Goal: Task Accomplishment & Management: Complete application form

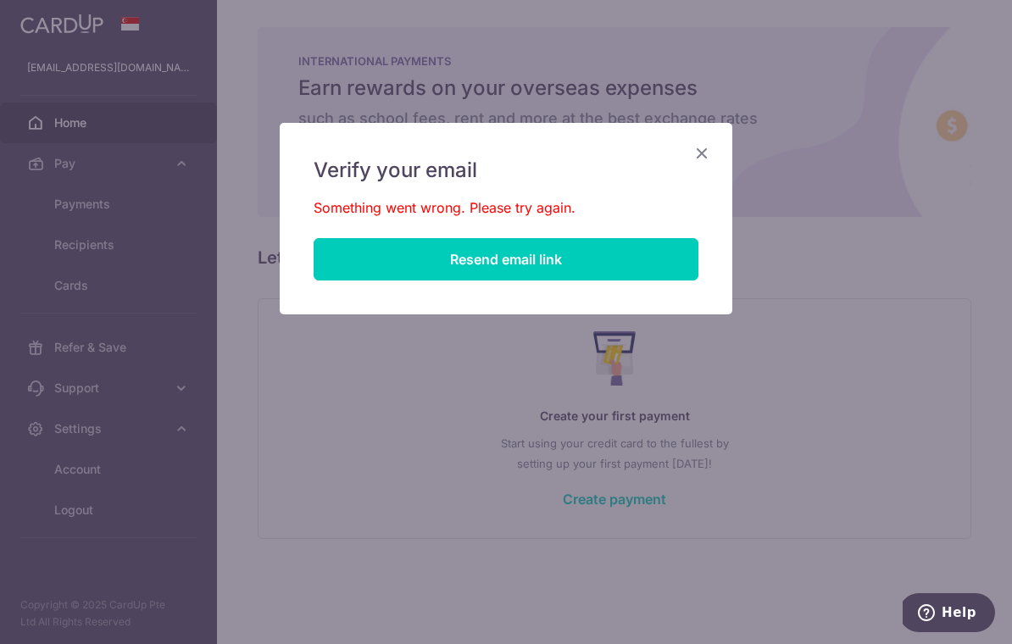
scroll to position [43, 0]
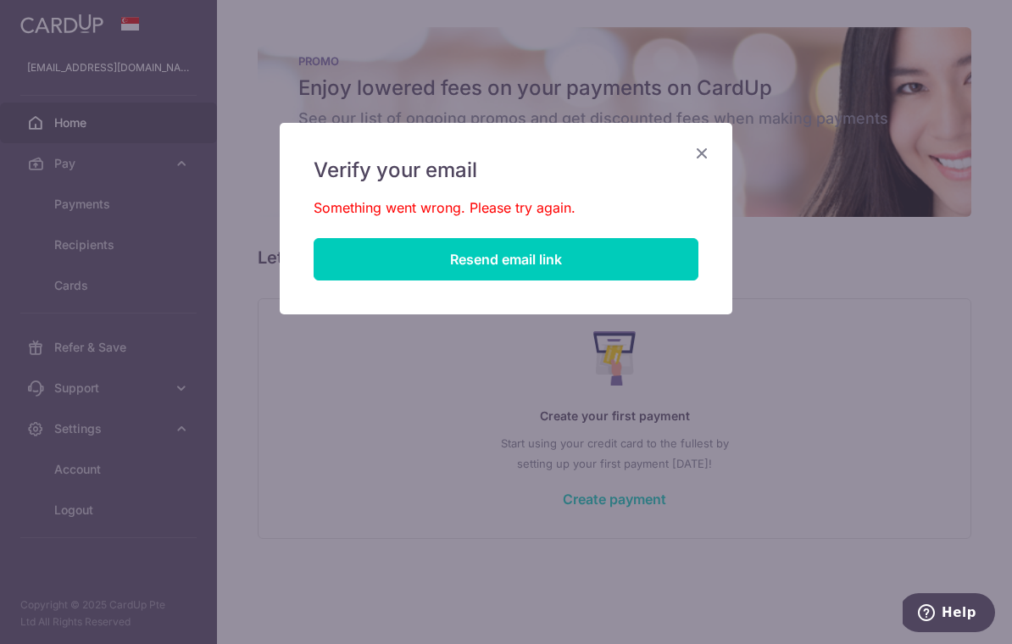
click at [604, 431] on div "Verify your email Something went wrong. Please try again. Resend email link" at bounding box center [506, 322] width 1012 height 644
click at [720, 150] on div "Verify your email Something went wrong. Please try again. Resend email link" at bounding box center [506, 219] width 453 height 192
click at [707, 145] on icon "Close" at bounding box center [702, 152] width 20 height 21
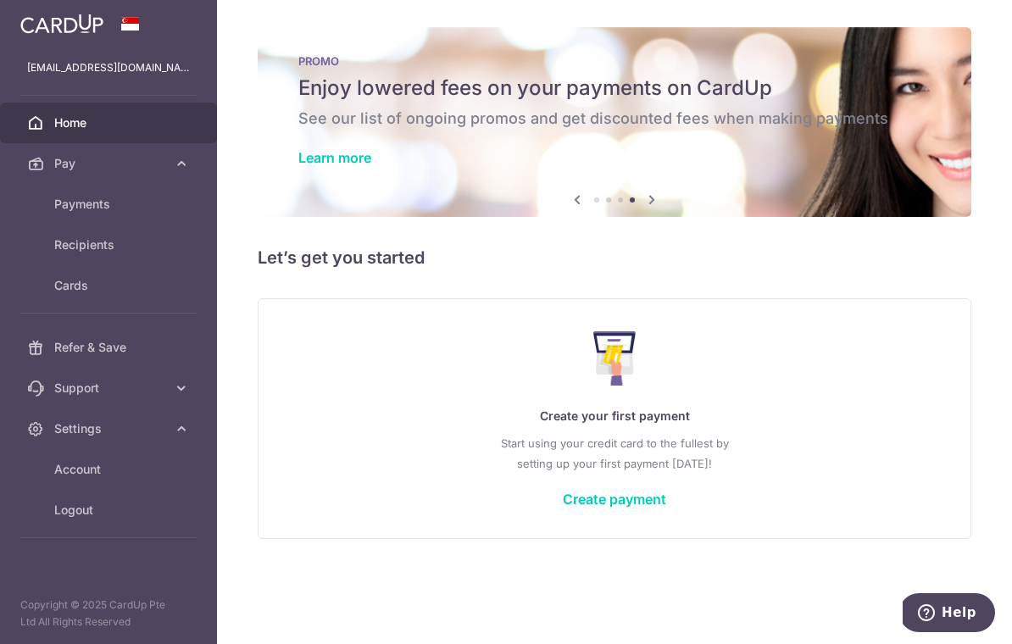
click at [667, 508] on link "Create payment" at bounding box center [614, 499] width 103 height 17
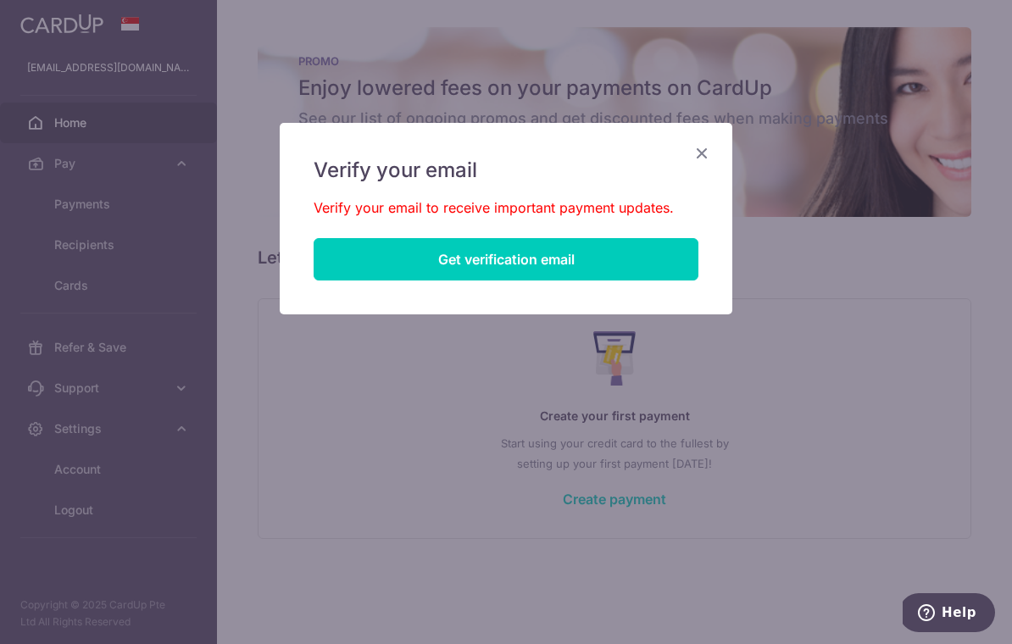
click at [647, 260] on button "Get verification email" at bounding box center [506, 259] width 385 height 42
click at [643, 238] on button "Resend email link" at bounding box center [506, 259] width 385 height 42
click at [641, 263] on button "Resend email link" at bounding box center [506, 259] width 385 height 42
click at [696, 163] on icon "Close" at bounding box center [702, 152] width 20 height 21
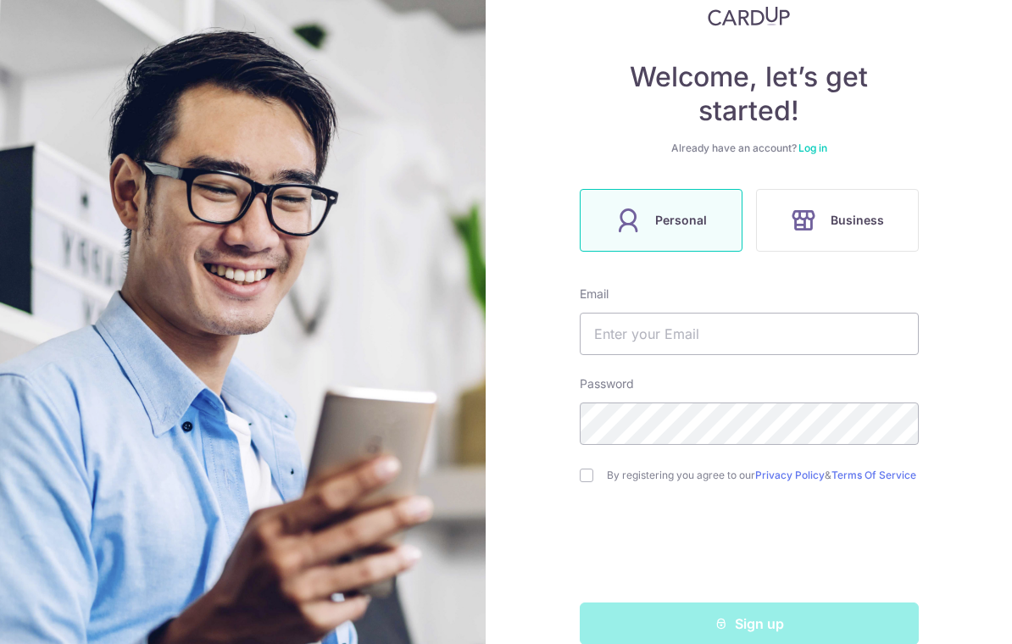
scroll to position [105, 0]
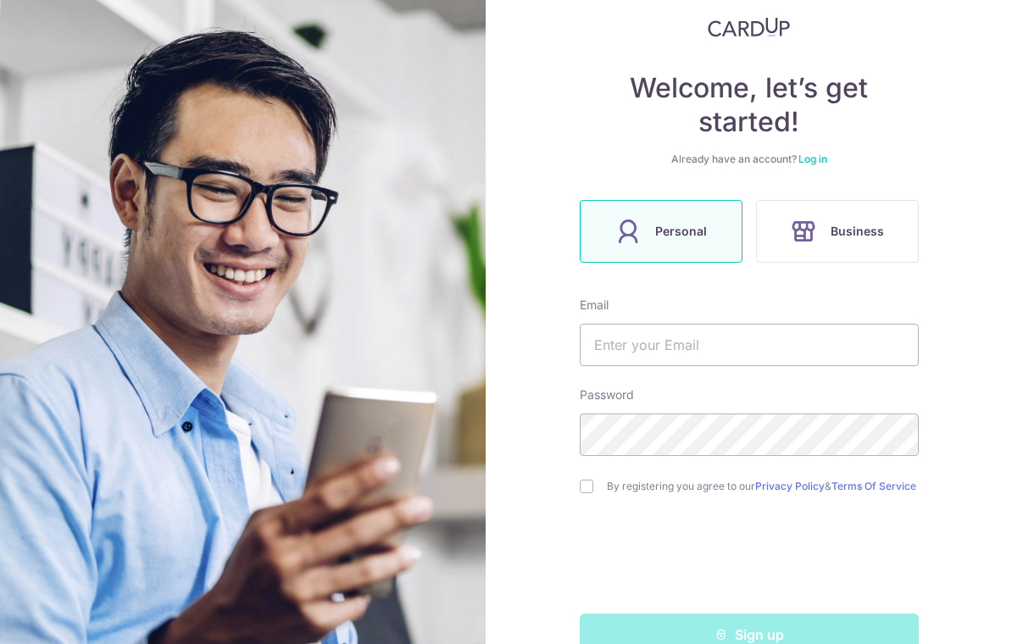
click at [812, 163] on link "Log in" at bounding box center [813, 159] width 29 height 13
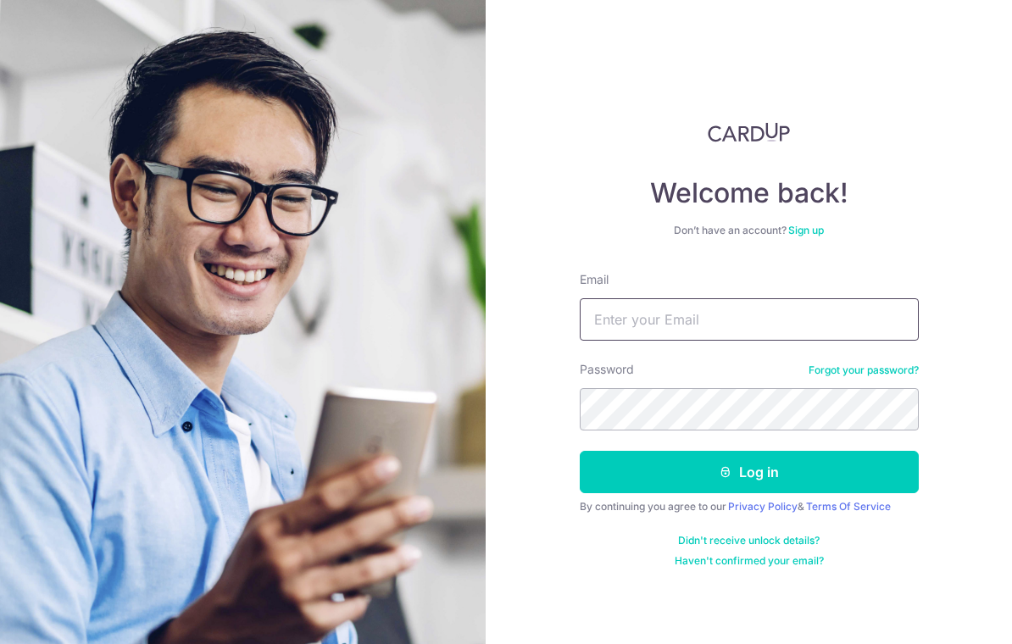
click at [861, 336] on input "Email" at bounding box center [749, 319] width 339 height 42
type input "Terrencehzw14@gmail.com"
click at [817, 461] on button "Log in" at bounding box center [749, 472] width 339 height 42
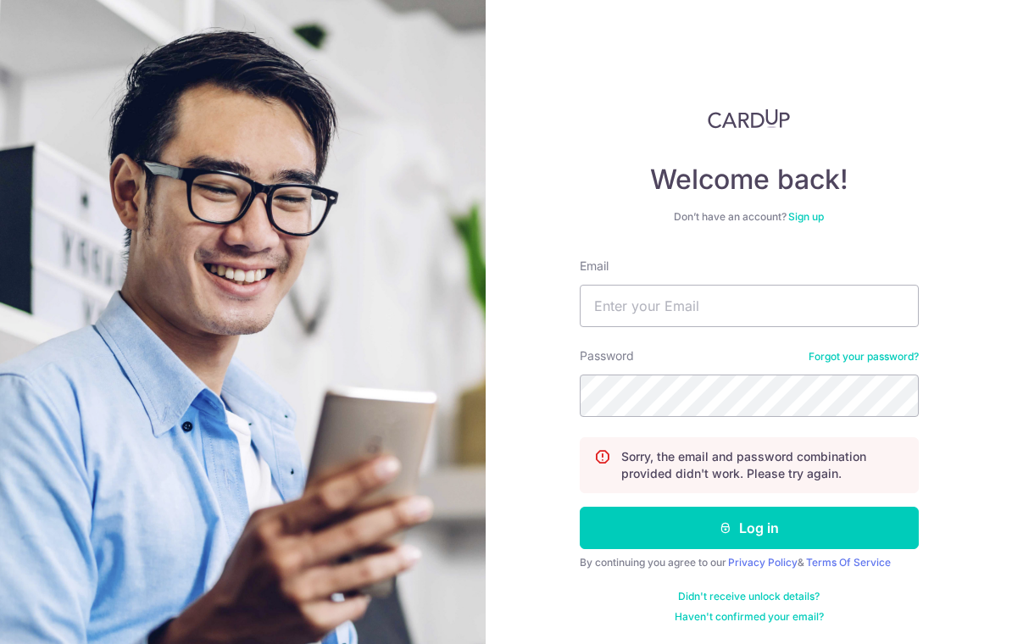
scroll to position [14, 0]
click at [807, 220] on link "Sign up" at bounding box center [807, 216] width 36 height 13
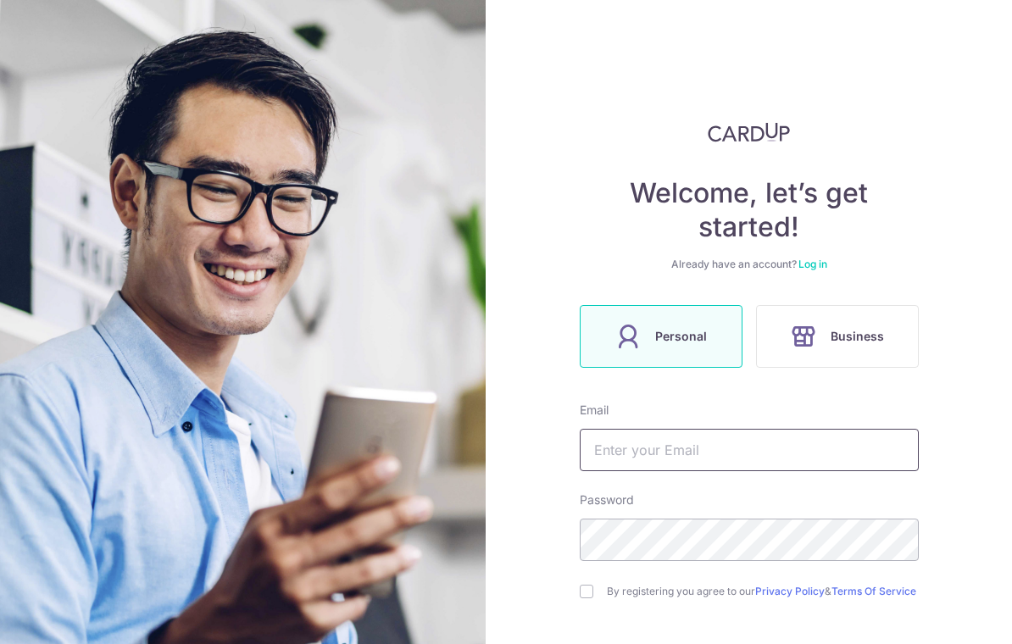
click at [830, 454] on input "text" at bounding box center [749, 450] width 339 height 42
type input "Terrencehzw14@gmail.com"
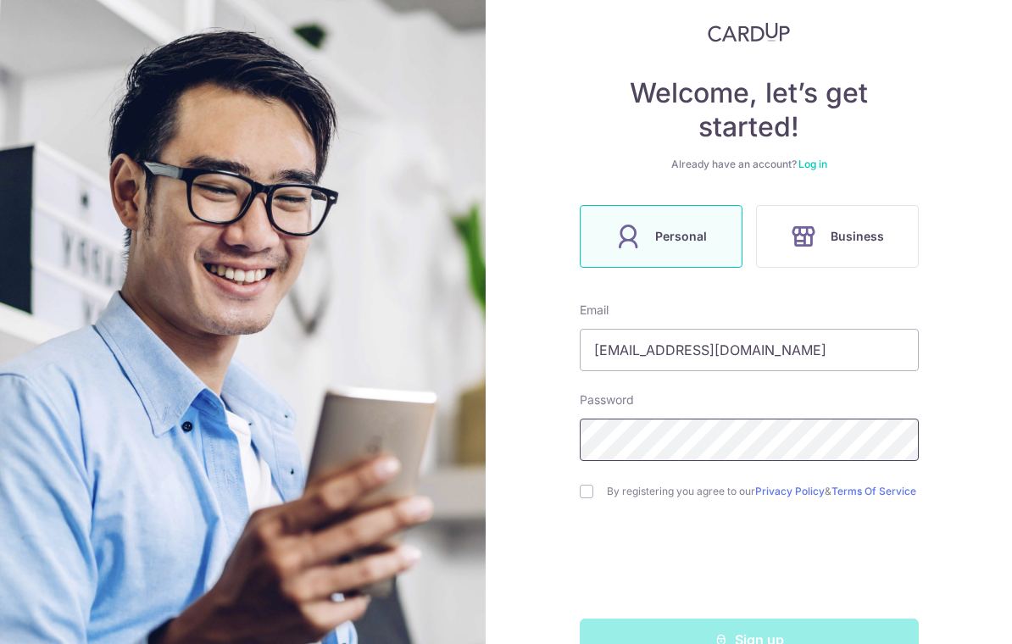
scroll to position [117, 0]
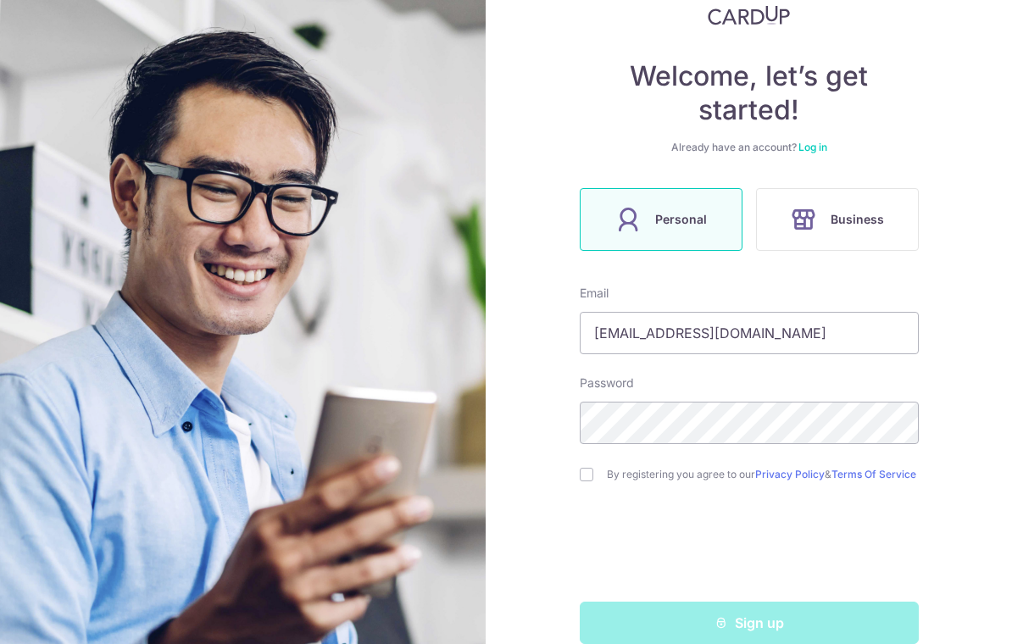
click at [597, 471] on div "By registering you agree to our Privacy Policy & Terms Of Service" at bounding box center [749, 475] width 339 height 20
click at [586, 477] on input "checkbox" at bounding box center [587, 475] width 14 height 14
checkbox input "true"
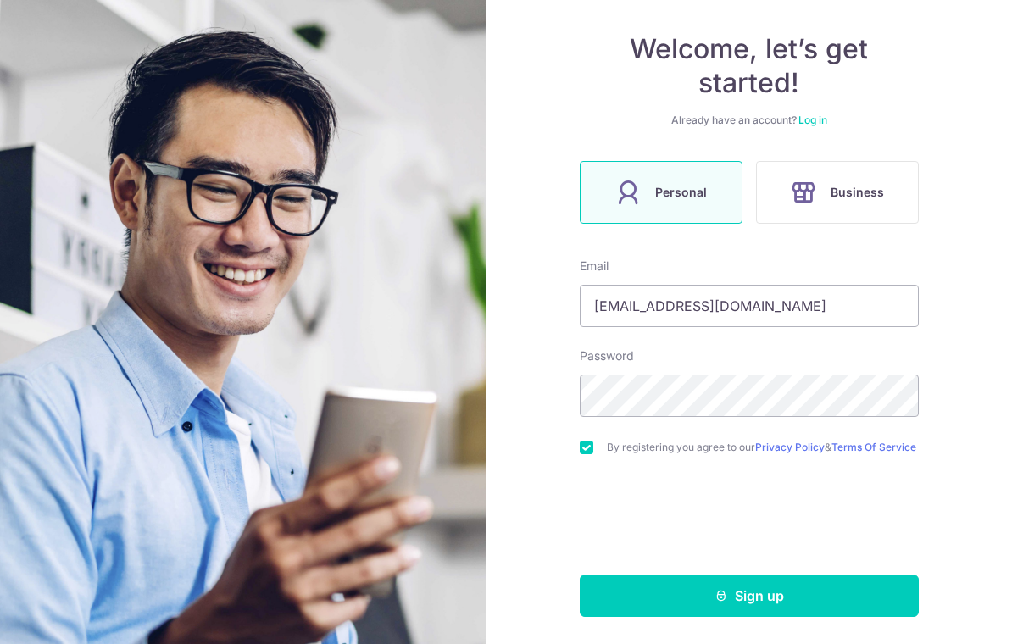
scroll to position [151, 0]
click at [808, 600] on button "Sign up" at bounding box center [749, 596] width 339 height 42
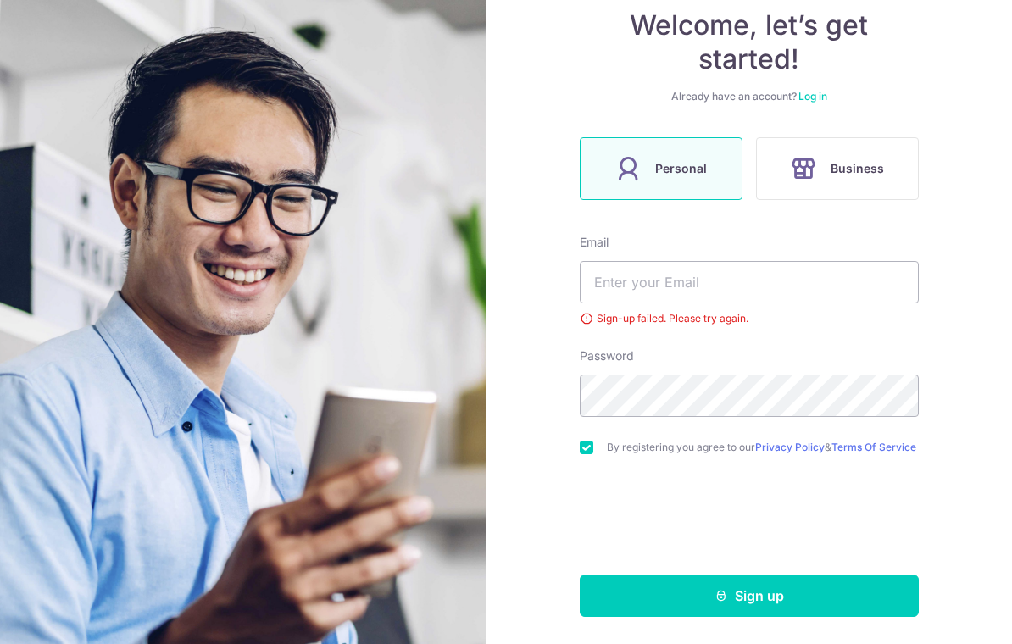
scroll to position [175, 0]
click at [814, 283] on input "text" at bounding box center [749, 282] width 339 height 42
type input "Terrencehzw14@gmail.com"
click at [774, 616] on button "Sign up" at bounding box center [749, 596] width 339 height 42
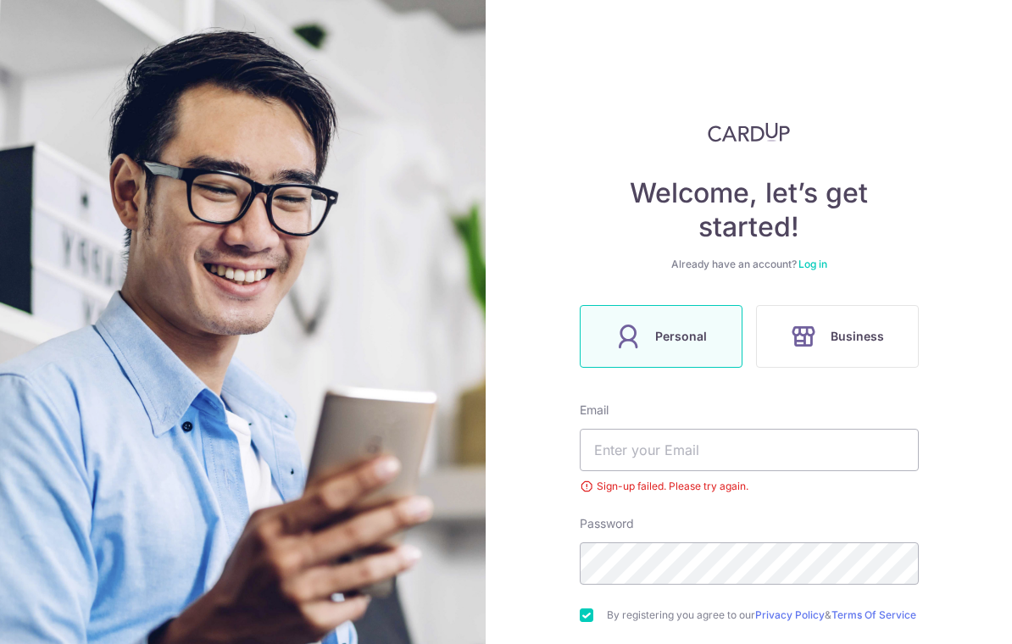
scroll to position [109, 0]
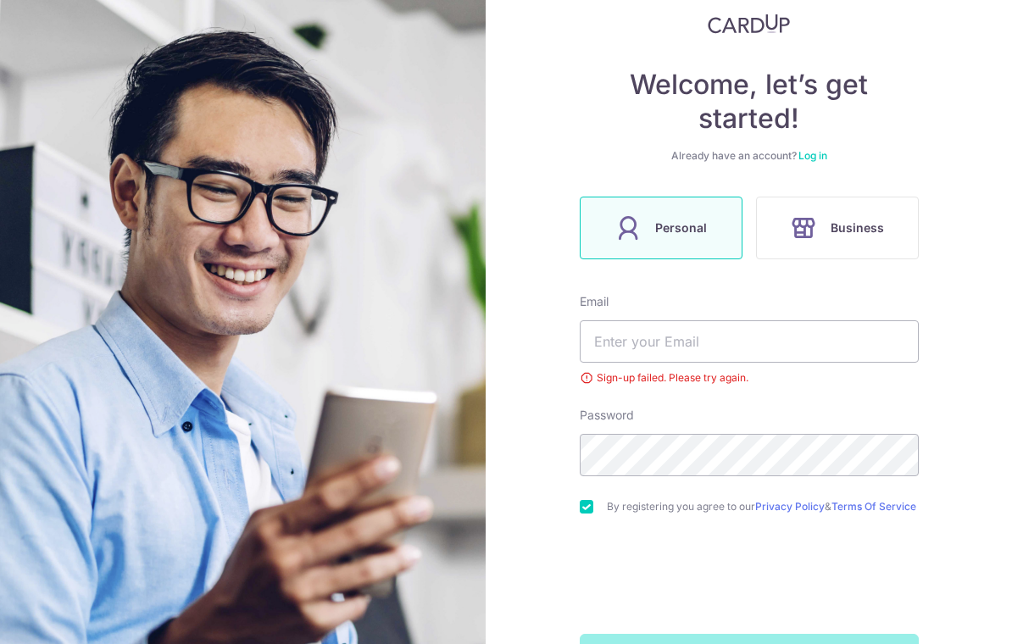
click at [817, 161] on link "Log in" at bounding box center [813, 155] width 29 height 13
